Goal: Task Accomplishment & Management: Use online tool/utility

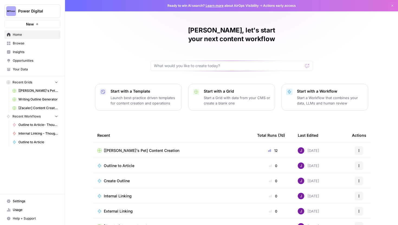
click at [41, 11] on span "Power Digital" at bounding box center [34, 10] width 33 height 5
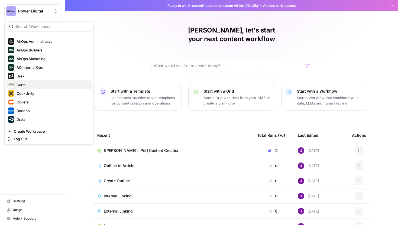
scroll to position [17, 0]
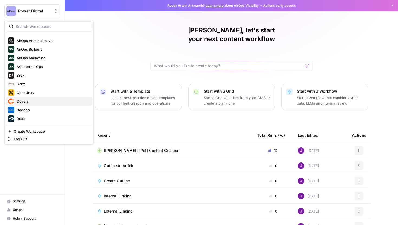
click at [29, 101] on span "Covers" at bounding box center [53, 101] width 72 height 5
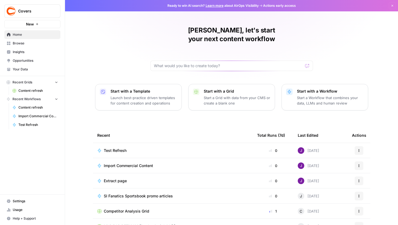
click at [31, 92] on span "Content refresh" at bounding box center [38, 90] width 40 height 5
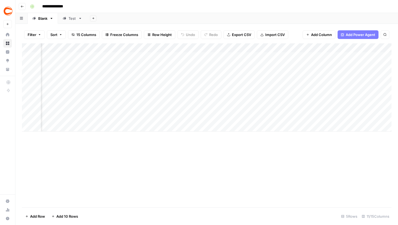
scroll to position [0, 332]
click at [142, 46] on div "Add Column" at bounding box center [206, 87] width 369 height 88
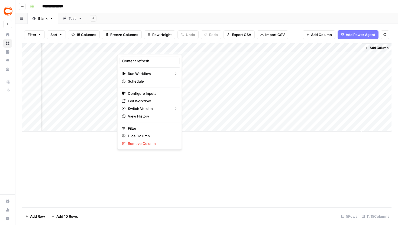
click at [248, 167] on div "Add Column" at bounding box center [206, 125] width 369 height 164
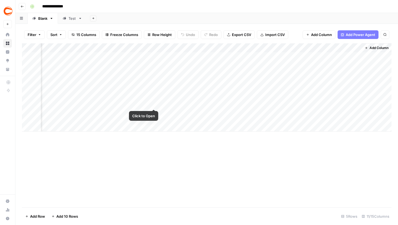
click at [154, 98] on div "Add Column" at bounding box center [206, 87] width 369 height 88
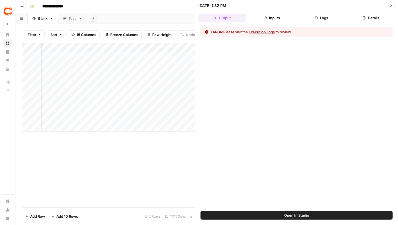
click at [295, 214] on span "Open In Studio" at bounding box center [296, 215] width 25 height 5
click at [390, 6] on icon "button" at bounding box center [391, 5] width 3 height 3
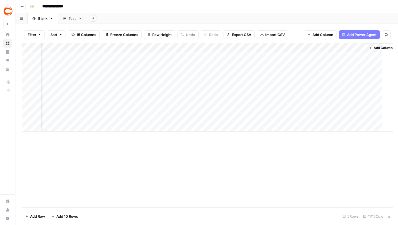
scroll to position [0, 326]
click at [161, 99] on div "Add Column" at bounding box center [206, 87] width 369 height 88
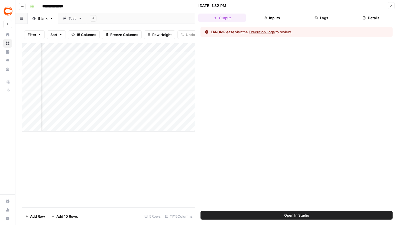
click at [311, 18] on button "Logs" at bounding box center [321, 18] width 47 height 9
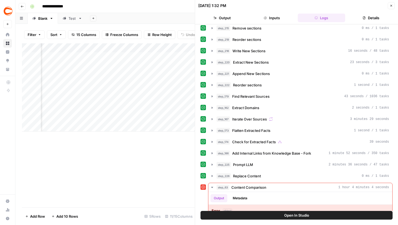
scroll to position [124, 0]
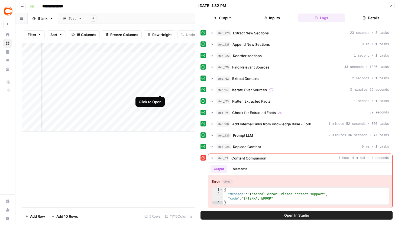
click at [160, 85] on div "Add Column" at bounding box center [108, 87] width 173 height 88
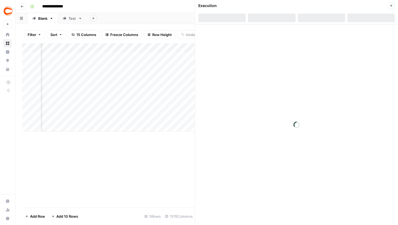
click at [317, 17] on div at bounding box center [321, 18] width 47 height 9
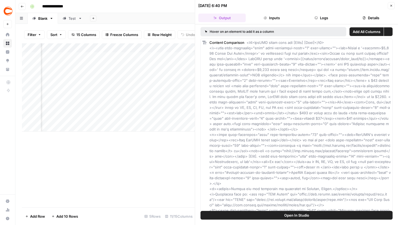
click at [320, 16] on button "Logs" at bounding box center [321, 18] width 47 height 9
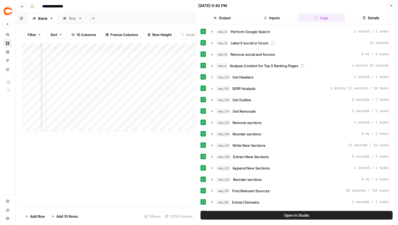
scroll to position [225, 0]
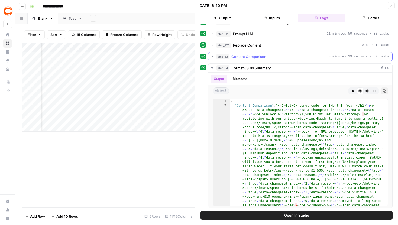
click at [212, 56] on icon "button" at bounding box center [212, 57] width 1 height 2
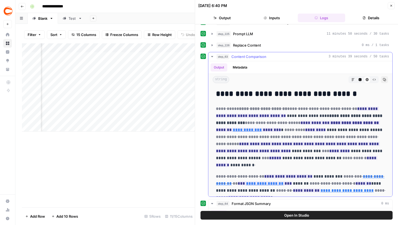
click at [213, 54] on icon "button" at bounding box center [212, 56] width 4 height 4
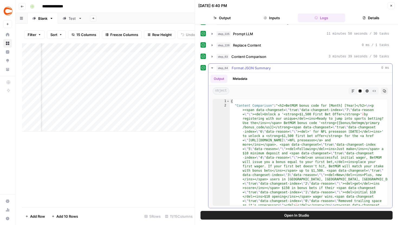
click at [210, 69] on icon "button" at bounding box center [212, 68] width 4 height 4
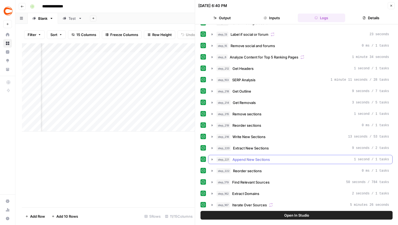
scroll to position [0, 0]
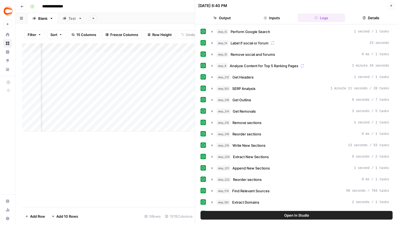
click at [391, 4] on button "Close" at bounding box center [391, 5] width 7 height 7
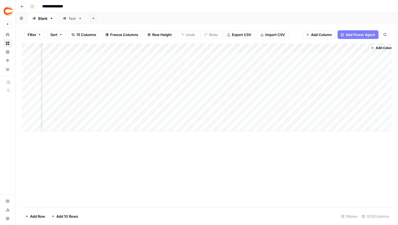
click at [161, 84] on div "Add Column" at bounding box center [206, 87] width 369 height 88
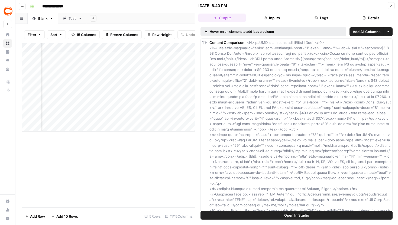
click at [359, 14] on button "Details" at bounding box center [370, 18] width 47 height 9
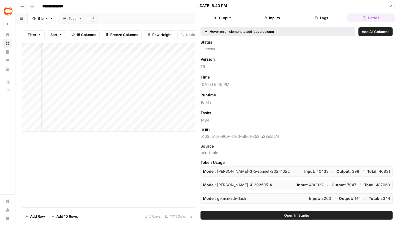
click at [390, 7] on button "Close" at bounding box center [391, 5] width 7 height 7
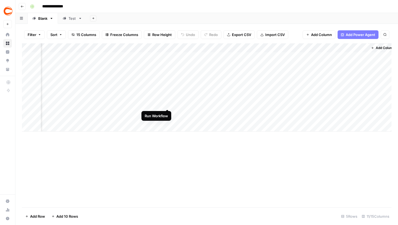
click at [168, 99] on div "Add Column" at bounding box center [206, 87] width 369 height 88
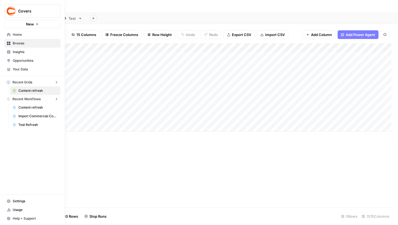
click at [10, 12] on img "Workspace: Covers" at bounding box center [11, 11] width 10 height 10
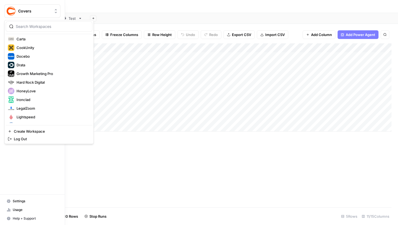
scroll to position [64, 0]
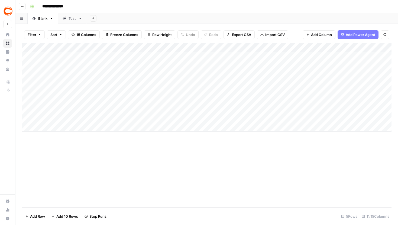
click at [141, 150] on div "Add Column" at bounding box center [206, 125] width 369 height 164
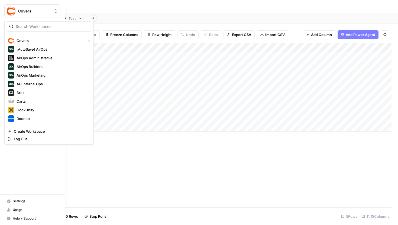
click at [25, 10] on span "Covers" at bounding box center [34, 10] width 33 height 5
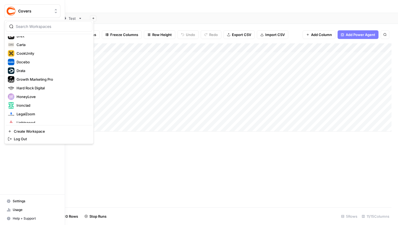
scroll to position [59, 0]
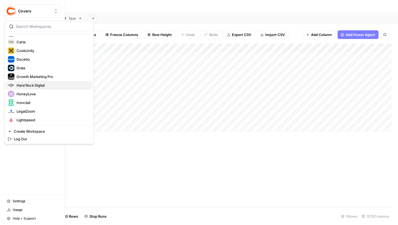
click at [33, 83] on span "Hard Rock Digital" at bounding box center [53, 85] width 72 height 5
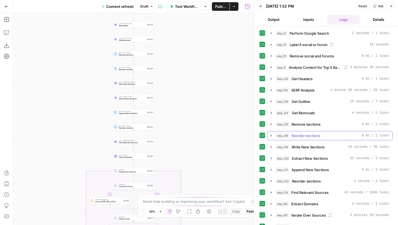
scroll to position [117, 0]
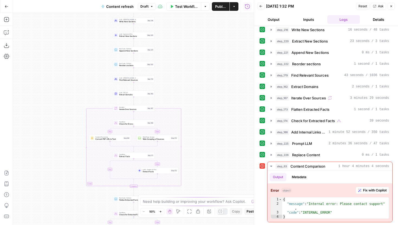
drag, startPoint x: 170, startPoint y: 118, endPoint x: 170, endPoint y: 95, distance: 23.3
click at [170, 96] on div "true false true false true false Workflow Set Inputs Inputs Google Search Perfo…" at bounding box center [133, 119] width 241 height 212
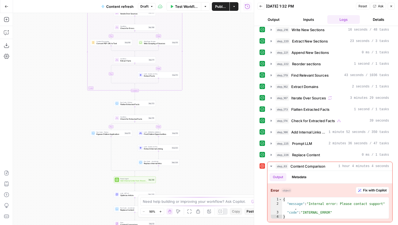
drag, startPoint x: 197, startPoint y: 135, endPoint x: 197, endPoint y: 54, distance: 81.8
click at [197, 56] on div "true false true false true false Workflow Set Inputs Inputs Google Search Perfo…" at bounding box center [133, 119] width 241 height 212
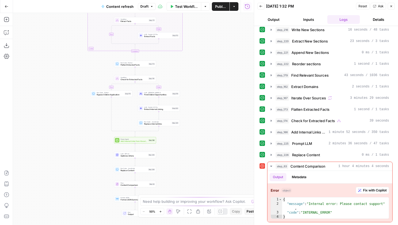
drag, startPoint x: 225, startPoint y: 156, endPoint x: 225, endPoint y: 70, distance: 85.6
click at [225, 71] on div "true false true false true false Workflow Set Inputs Inputs Google Search Perfo…" at bounding box center [133, 119] width 241 height 212
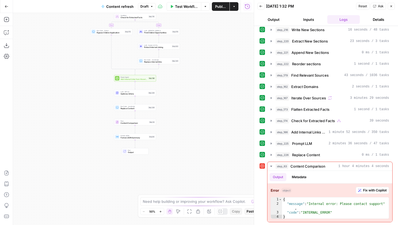
click at [158, 209] on button "Zoom In" at bounding box center [160, 211] width 7 height 7
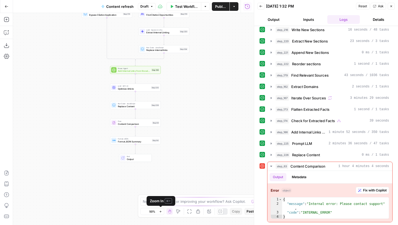
click at [158, 209] on button "Zoom In" at bounding box center [160, 211] width 7 height 7
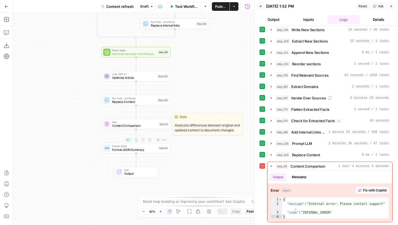
click at [146, 125] on span "Content Comparison" at bounding box center [134, 126] width 45 height 4
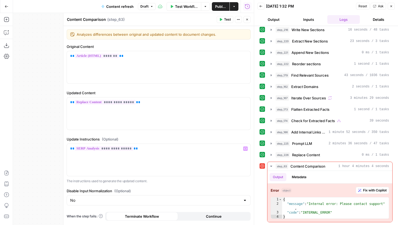
scroll to position [8, 0]
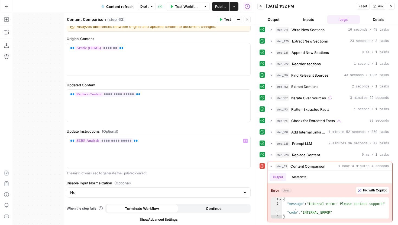
click at [203, 208] on button "Continue" at bounding box center [214, 208] width 72 height 9
click at [249, 19] on button "Close" at bounding box center [247, 19] width 7 height 7
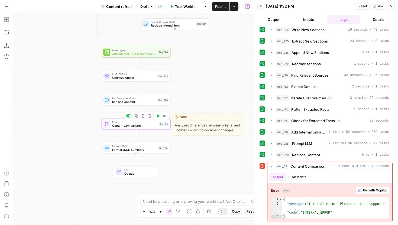
click at [161, 116] on button "Test" at bounding box center [161, 116] width 14 height 6
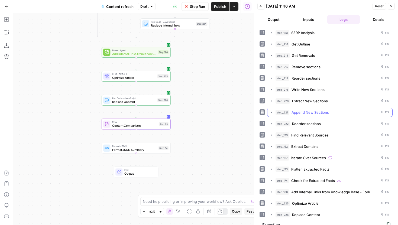
scroll to position [64, 0]
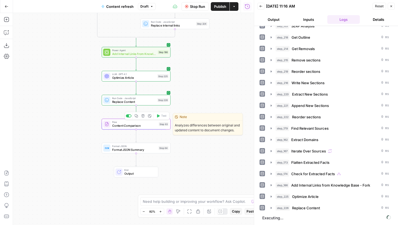
click at [154, 127] on span "Content Comparison" at bounding box center [134, 126] width 45 height 4
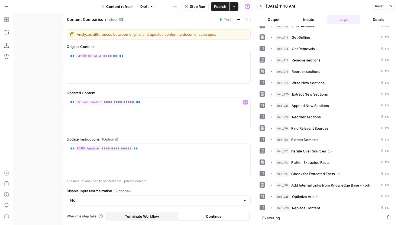
scroll to position [8, 0]
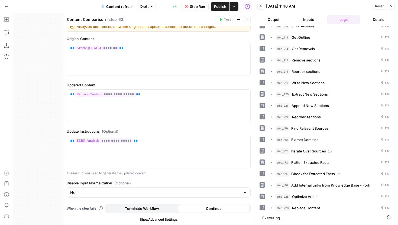
click at [246, 22] on button "Close" at bounding box center [247, 19] width 7 height 7
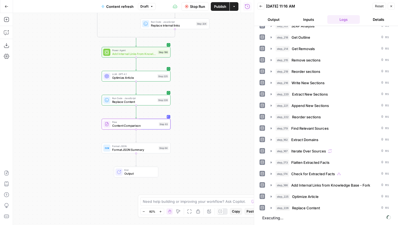
click at [196, 8] on span "Stop Run" at bounding box center [197, 6] width 15 height 5
click at [148, 7] on button "Draft" at bounding box center [147, 6] width 18 height 7
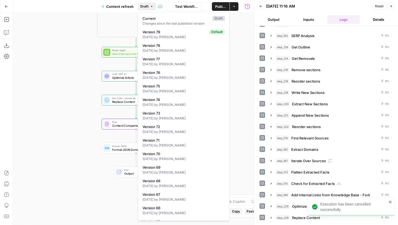
scroll to position [54, 0]
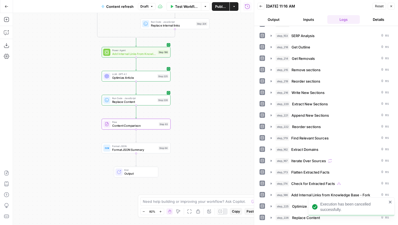
click at [148, 7] on button "Draft" at bounding box center [147, 6] width 18 height 7
click at [223, 7] on span "Publish" at bounding box center [220, 6] width 11 height 5
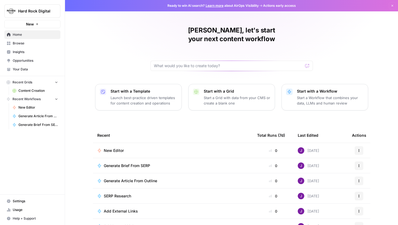
click at [28, 90] on span "Content Creation" at bounding box center [38, 90] width 40 height 5
